Goal: Find specific page/section: Find specific page/section

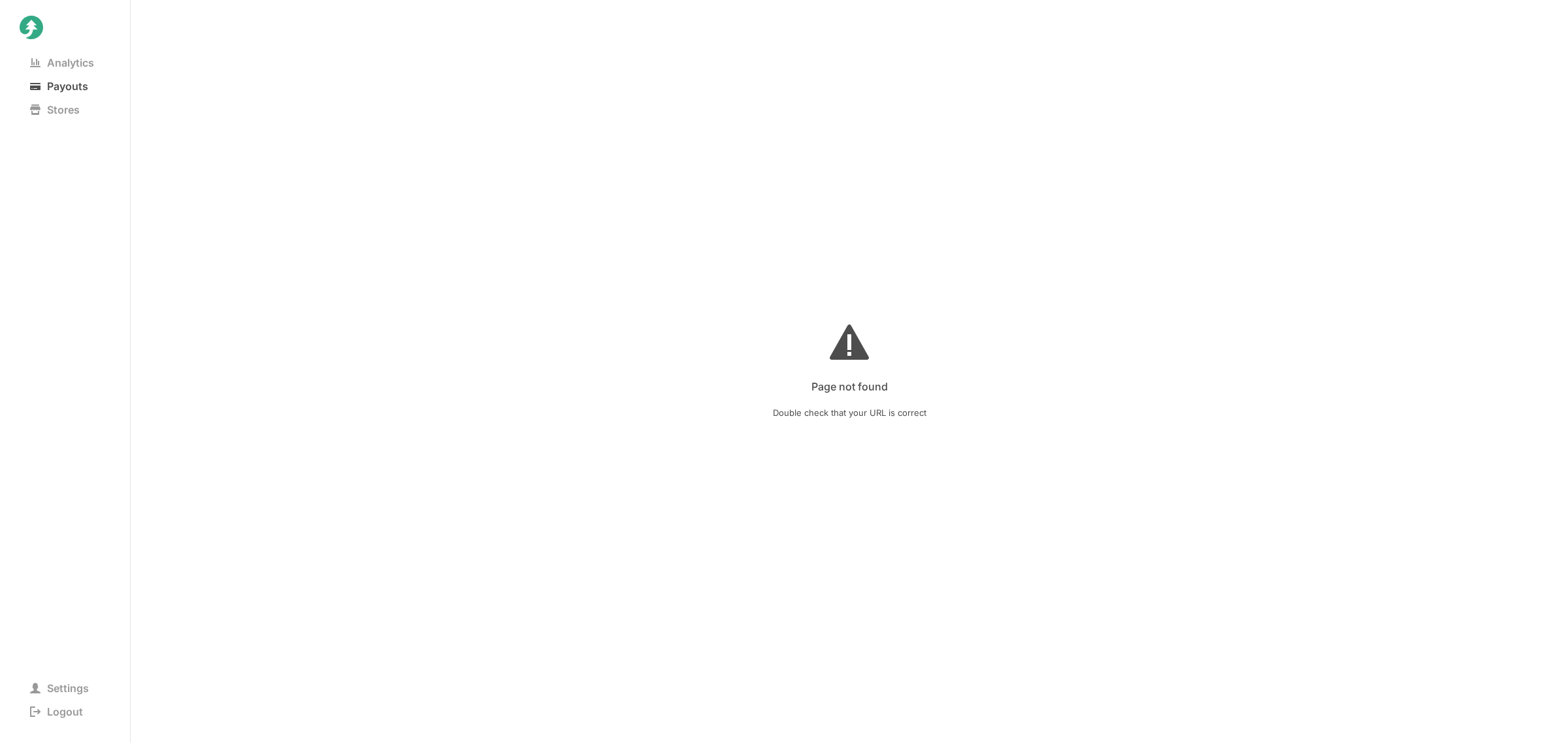
click at [60, 79] on span "Payouts" at bounding box center [59, 86] width 79 height 18
click at [1203, 309] on store at bounding box center [850, 410] width 1438 height 668
click at [72, 62] on span "Analytics" at bounding box center [62, 62] width 85 height 18
